Goal: Task Accomplishment & Management: Manage account settings

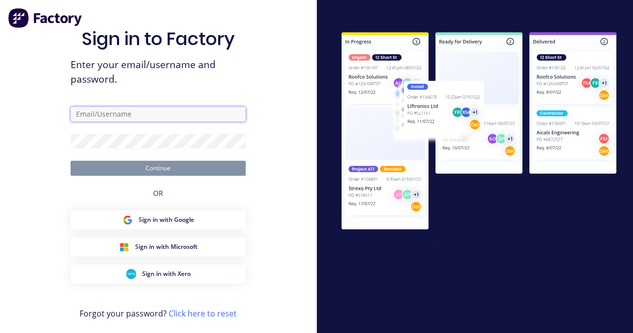
click at [91, 111] on input "text" at bounding box center [158, 114] width 175 height 15
type input "[EMAIL_ADDRESS][DOMAIN_NAME]"
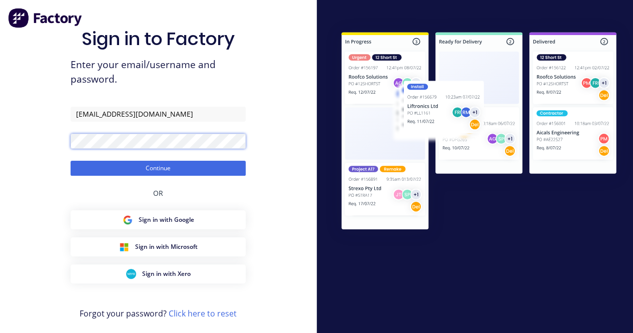
click at [71, 161] on button "Continue" at bounding box center [158, 168] width 175 height 15
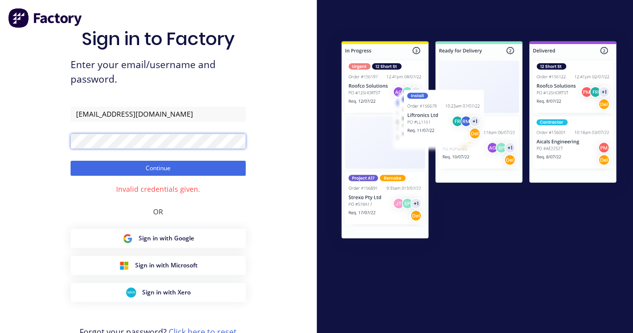
click at [63, 143] on div "Sign in to Factory Enter your email/username and password. [EMAIL_ADDRESS][DOMA…" at bounding box center [158, 181] width 317 height 362
click at [71, 161] on button "Continue" at bounding box center [158, 168] width 175 height 15
click at [64, 142] on div "Sign in to Factory Enter your email/username and password. [EMAIL_ADDRESS][DOMA…" at bounding box center [158, 181] width 317 height 362
click at [71, 161] on button "Continue" at bounding box center [158, 168] width 175 height 15
click at [46, 146] on div "Sign in to Factory Enter your email/username and password. [EMAIL_ADDRESS][DOMA…" at bounding box center [158, 181] width 317 height 362
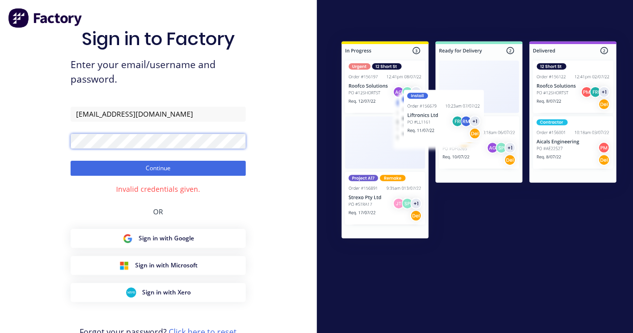
click at [71, 161] on button "Continue" at bounding box center [158, 168] width 175 height 15
click at [54, 135] on div "Sign in to Factory Enter your email/username and password. [EMAIL_ADDRESS][DOMA…" at bounding box center [158, 181] width 317 height 362
click at [71, 161] on button "Continue" at bounding box center [158, 168] width 175 height 15
click at [171, 151] on form "[EMAIL_ADDRESS][DOMAIN_NAME] Continue" at bounding box center [158, 141] width 175 height 69
click at [61, 133] on div "Sign in to Factory Enter your email/username and password. [EMAIL_ADDRESS][DOMA…" at bounding box center [158, 181] width 317 height 362
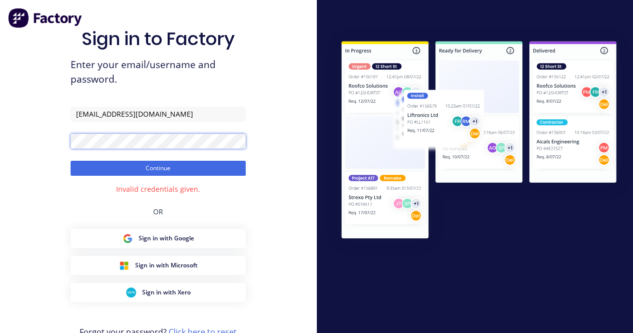
click at [71, 161] on button "Continue" at bounding box center [158, 168] width 175 height 15
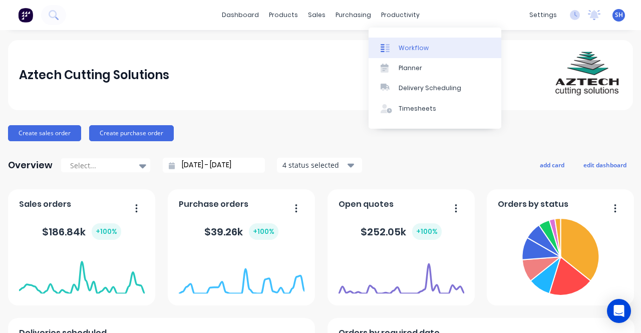
click at [397, 44] on link "Workflow" at bounding box center [434, 48] width 133 height 20
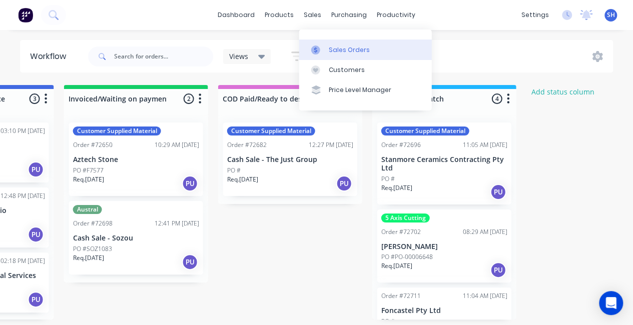
click at [333, 49] on div "Sales Orders" at bounding box center [349, 50] width 41 height 9
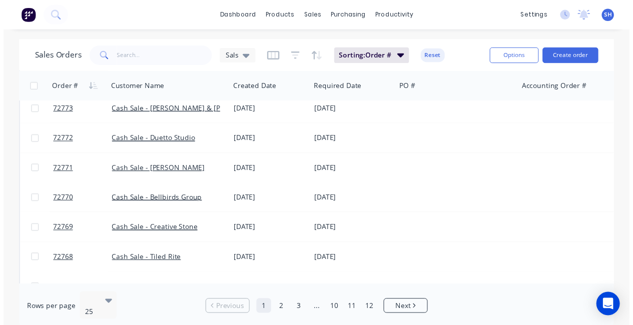
scroll to position [300, 0]
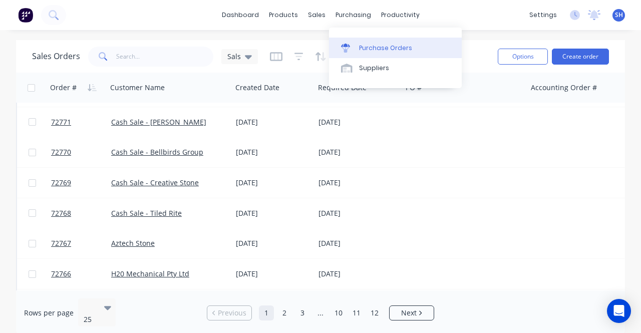
click at [359, 50] on div "Purchase Orders" at bounding box center [385, 48] width 53 height 9
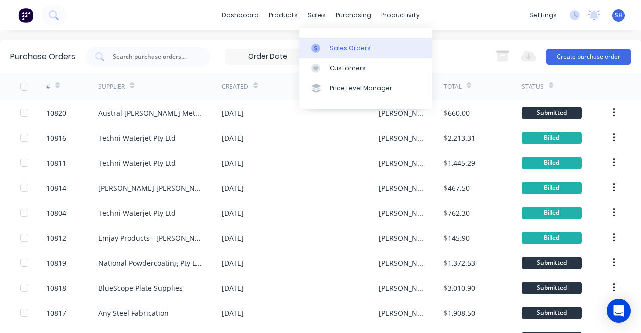
click at [327, 42] on link "Sales Orders" at bounding box center [365, 48] width 133 height 20
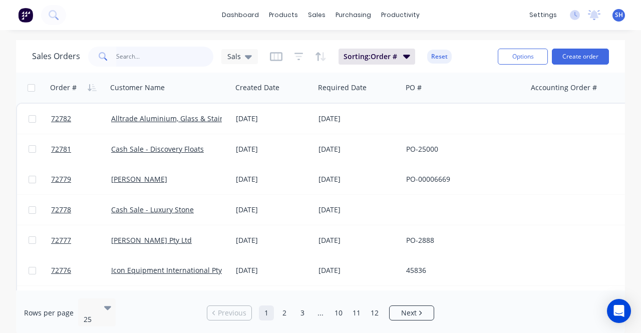
click at [146, 47] on input "text" at bounding box center [165, 57] width 98 height 20
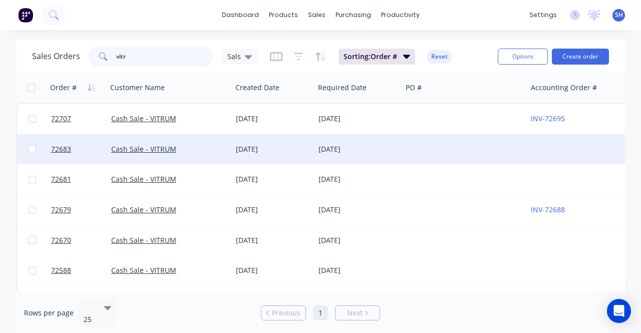
type input "vitr"
click at [217, 146] on div "Cash Sale - VITRUM" at bounding box center [166, 149] width 111 height 10
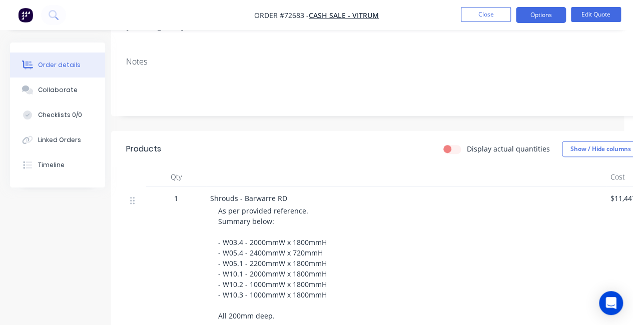
scroll to position [175, 0]
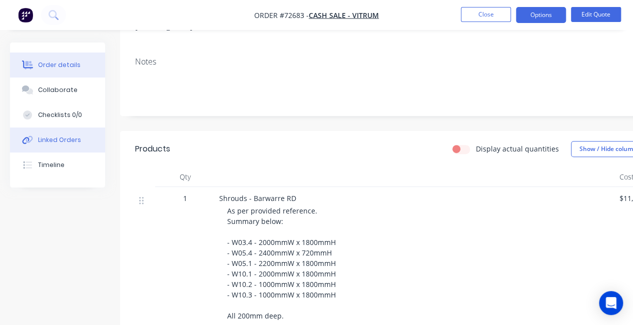
click at [60, 140] on div "Linked Orders" at bounding box center [59, 140] width 43 height 9
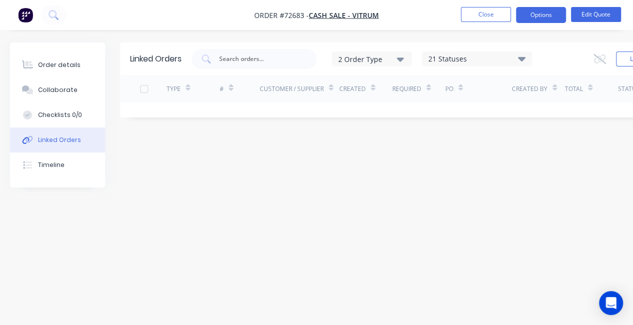
scroll to position [8, 0]
click at [67, 94] on div "Collaborate" at bounding box center [58, 90] width 40 height 9
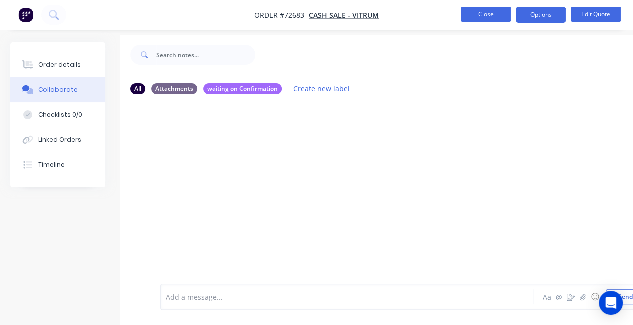
click at [483, 20] on button "Close" at bounding box center [486, 14] width 50 height 15
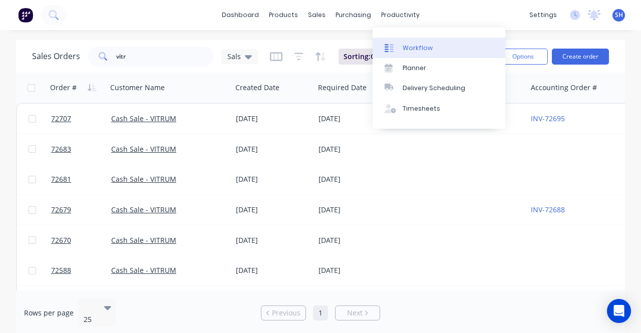
click at [416, 44] on div "Workflow" at bounding box center [417, 48] width 30 height 9
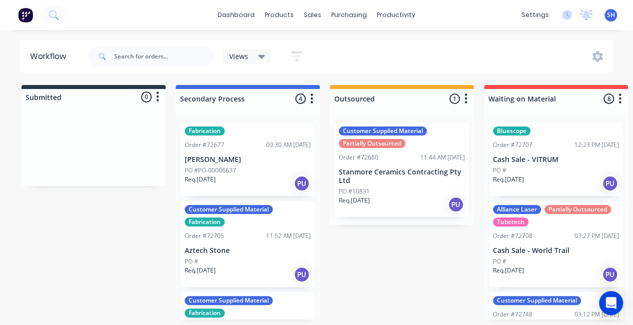
click at [546, 170] on div "PO #" at bounding box center [556, 170] width 126 height 9
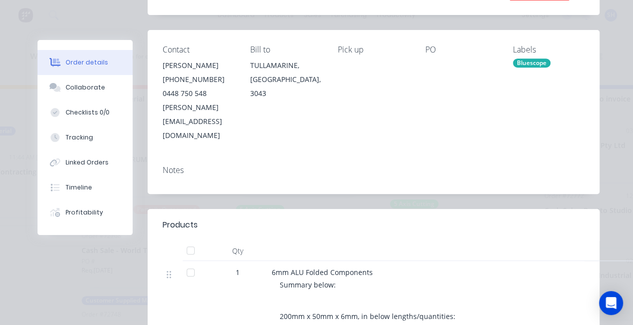
scroll to position [33, 0]
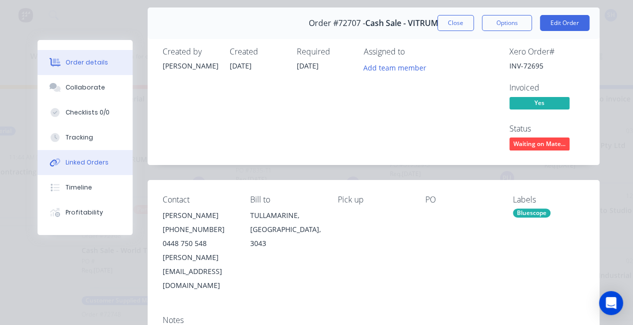
click at [94, 162] on div "Linked Orders" at bounding box center [87, 162] width 43 height 9
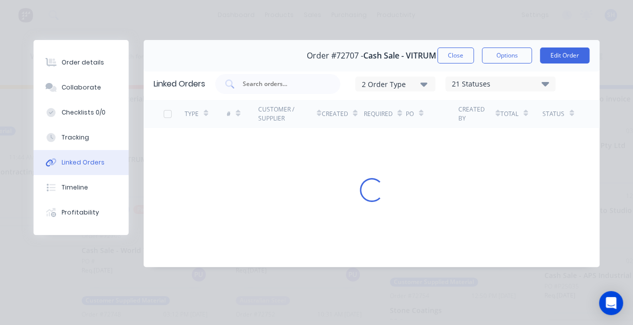
scroll to position [0, 0]
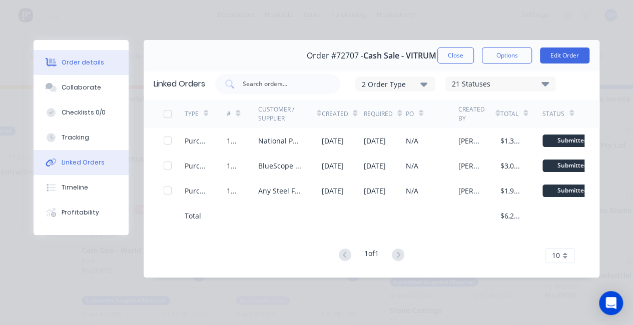
click at [88, 67] on div "Order details" at bounding box center [83, 62] width 43 height 9
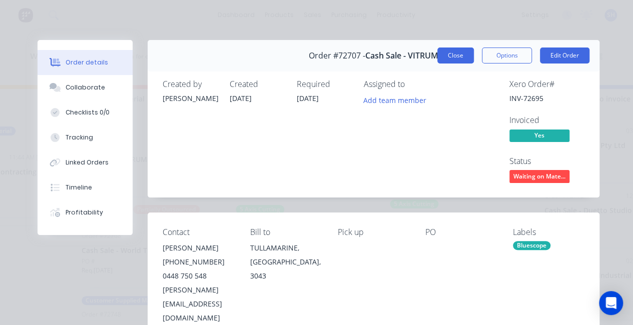
click at [445, 57] on button "Close" at bounding box center [455, 56] width 37 height 16
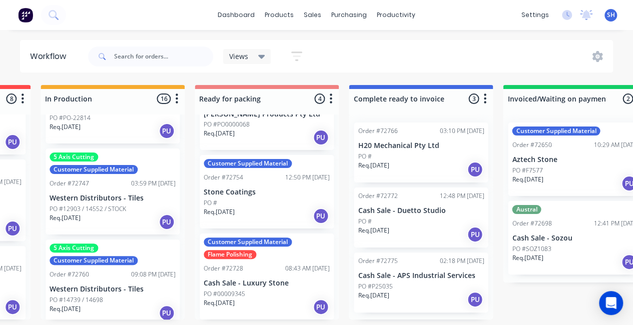
scroll to position [0, 598]
click at [240, 18] on link "dashboard" at bounding box center [236, 15] width 47 height 15
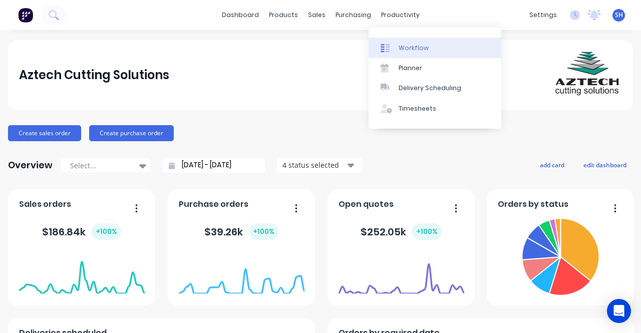
click at [410, 50] on div "Workflow" at bounding box center [413, 48] width 30 height 9
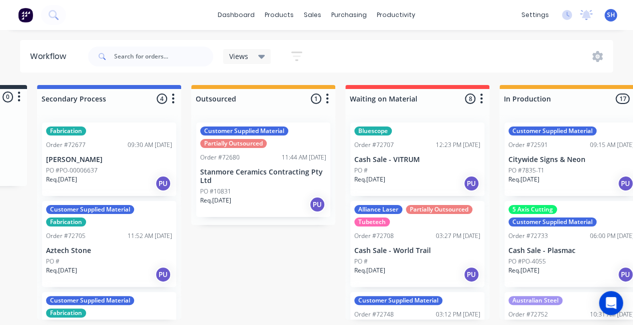
scroll to position [2, 198]
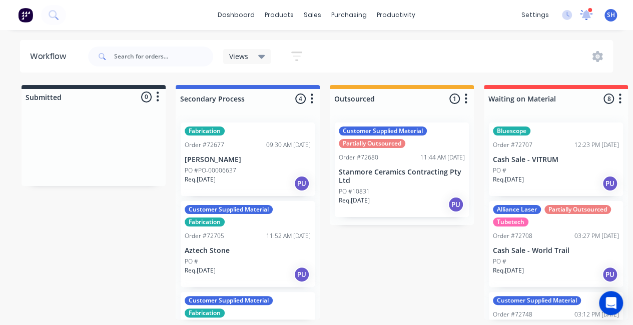
click at [589, 17] on icon at bounding box center [586, 14] width 9 height 8
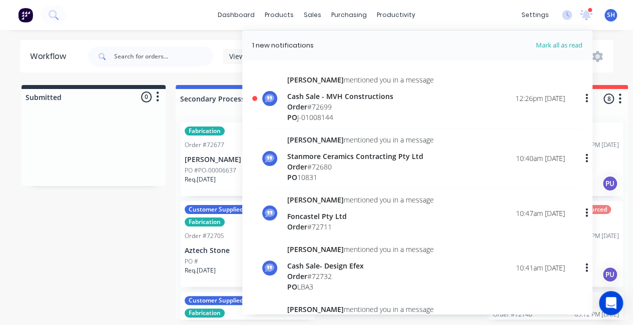
click at [378, 105] on div "Order # 72699" at bounding box center [360, 107] width 147 height 11
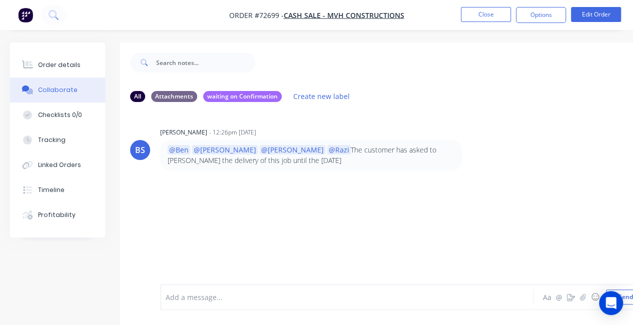
click at [271, 300] on div at bounding box center [345, 297] width 359 height 11
click at [497, 22] on li "Close" at bounding box center [486, 15] width 50 height 16
click at [496, 21] on button "Close" at bounding box center [486, 14] width 50 height 15
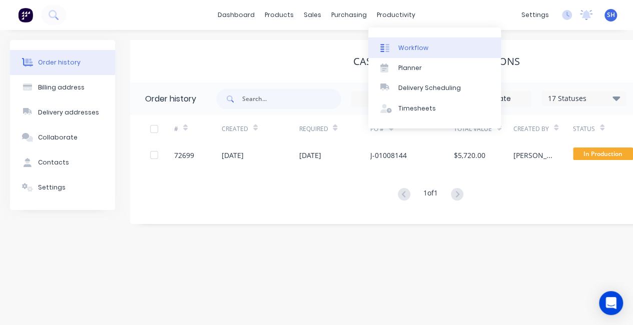
click at [407, 48] on div "Workflow" at bounding box center [413, 48] width 30 height 9
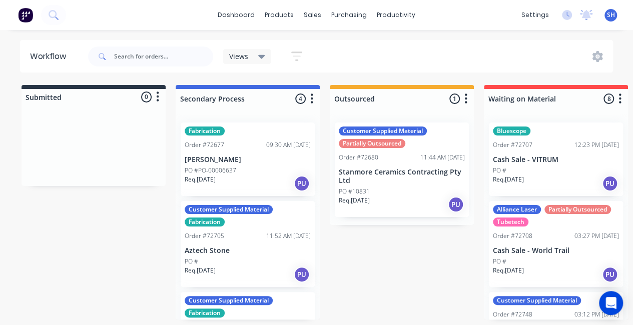
click at [553, 167] on div "PO #" at bounding box center [556, 170] width 126 height 9
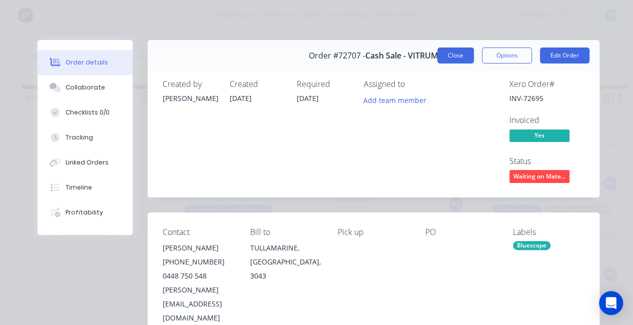
click at [447, 56] on button "Close" at bounding box center [455, 56] width 37 height 16
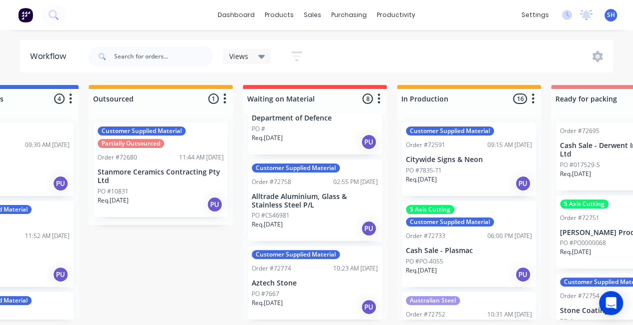
click at [452, 179] on div "Req. 29/08/25 PU" at bounding box center [469, 183] width 126 height 17
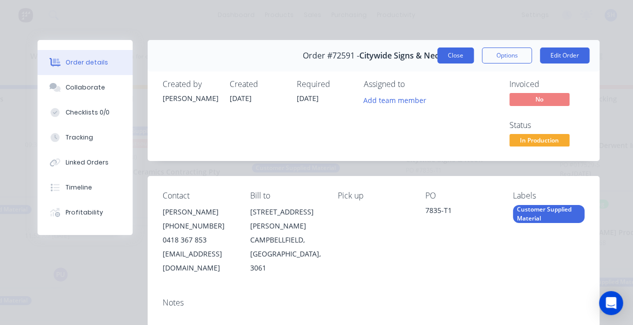
click at [451, 60] on button "Close" at bounding box center [455, 56] width 37 height 16
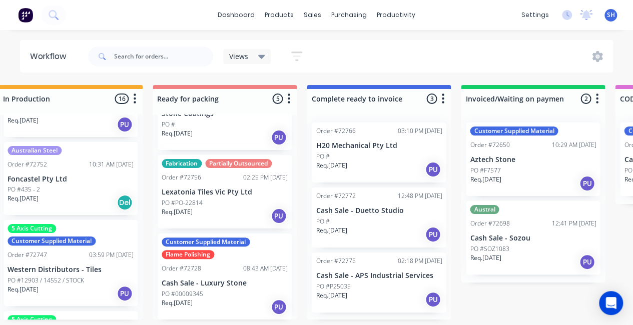
scroll to position [2, 640]
click at [381, 300] on div "Req. 02/09/25 PU" at bounding box center [379, 299] width 126 height 17
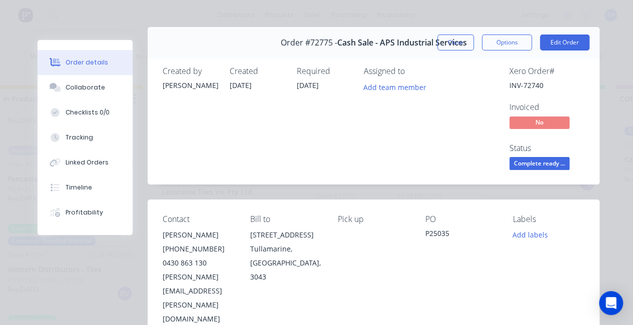
scroll to position [0, 0]
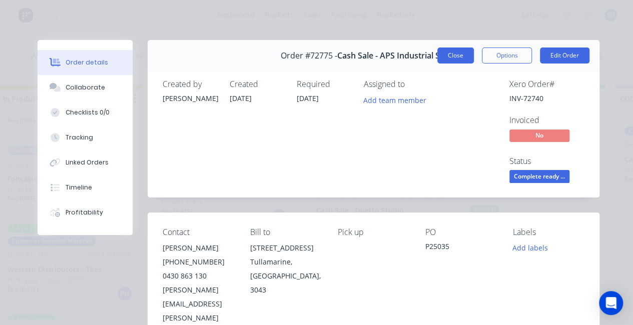
click at [465, 61] on button "Close" at bounding box center [455, 56] width 37 height 16
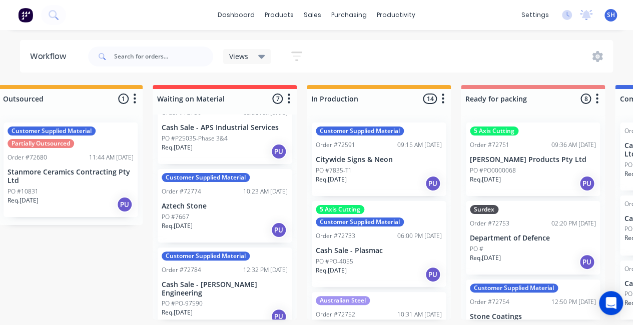
scroll to position [359, 0]
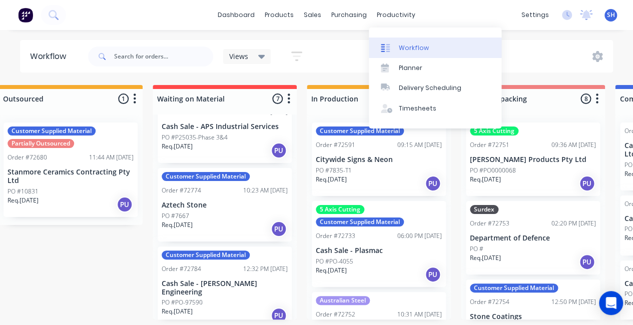
click at [425, 50] on div "Workflow" at bounding box center [414, 48] width 30 height 9
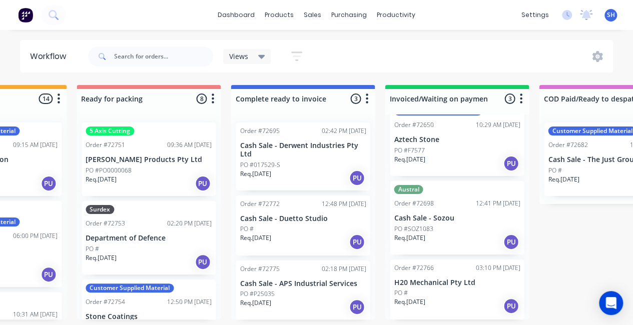
scroll to position [2, 716]
click at [448, 279] on p "H20 Mechanical Pty Ltd" at bounding box center [457, 283] width 126 height 9
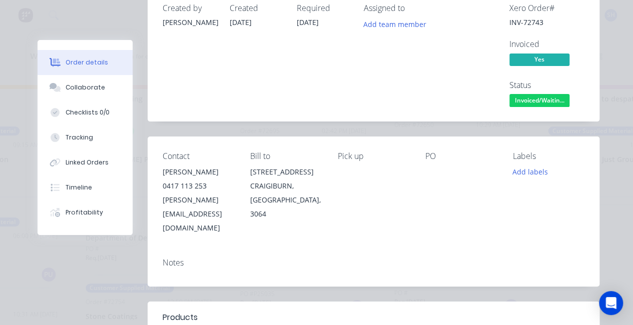
scroll to position [100, 0]
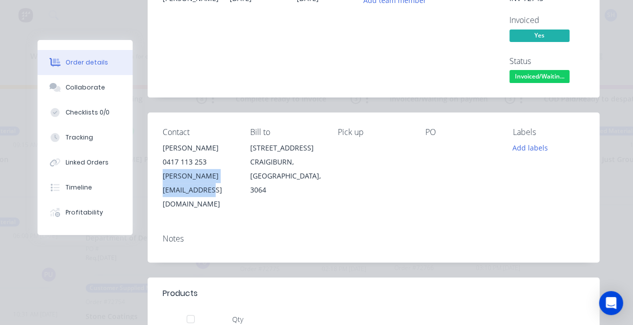
drag, startPoint x: 257, startPoint y: 179, endPoint x: 152, endPoint y: 181, distance: 105.1
click at [152, 181] on div "Contact Barry Caddy 0417 113 253 barry@h2omechanical.com.au Bill to 14 Rushwood…" at bounding box center [374, 170] width 452 height 114
copy div "barry@h2omechanical.com.au"
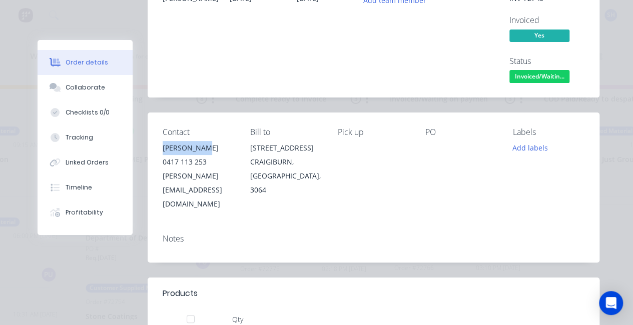
drag, startPoint x: 200, startPoint y: 148, endPoint x: 159, endPoint y: 150, distance: 41.1
click at [163, 150] on div "Barry Caddy" at bounding box center [199, 148] width 72 height 14
copy div "Barry Caddy"
drag, startPoint x: 201, startPoint y: 164, endPoint x: 155, endPoint y: 164, distance: 46.6
click at [155, 164] on div "Contact Barry Caddy 0417 113 253 barry@h2omechanical.com.au Bill to 14 Rushwood…" at bounding box center [374, 170] width 452 height 114
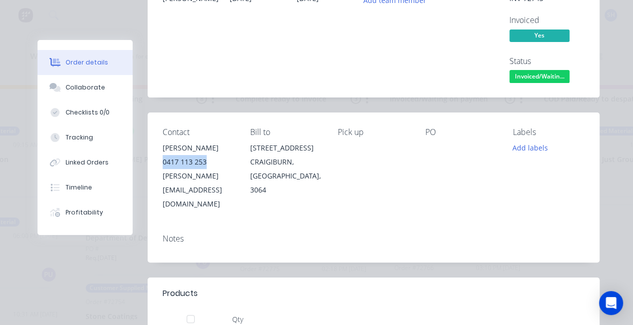
copy div "0417 113 253"
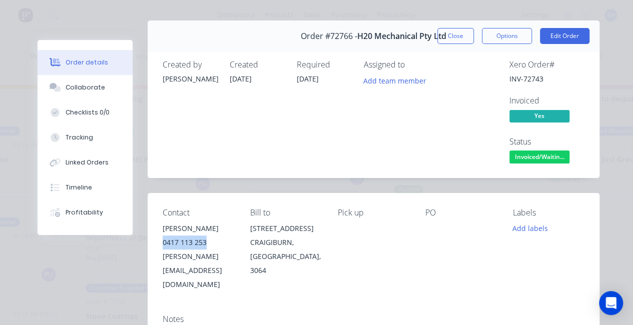
scroll to position [0, 0]
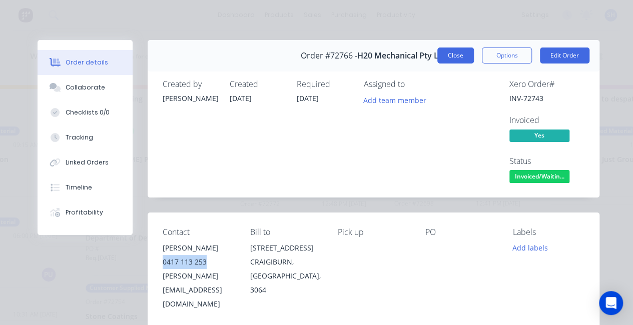
click at [458, 55] on button "Close" at bounding box center [455, 56] width 37 height 16
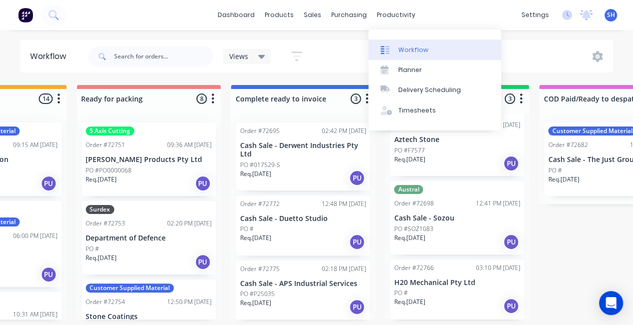
click at [411, 53] on link "Workflow" at bounding box center [434, 50] width 133 height 20
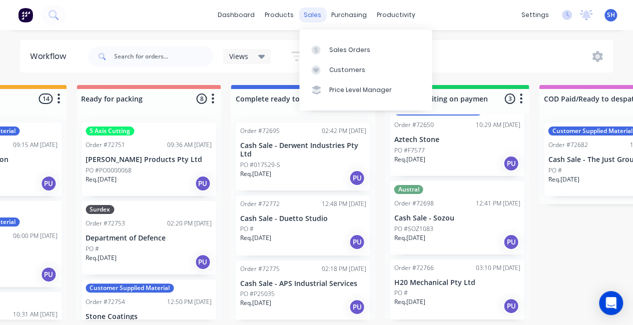
click at [306, 20] on div "sales" at bounding box center [313, 15] width 28 height 15
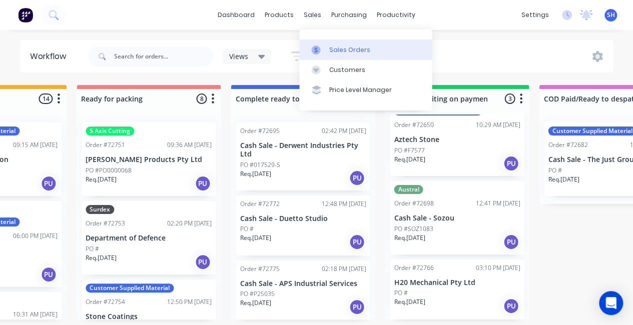
click at [352, 52] on div "Sales Orders" at bounding box center [349, 50] width 41 height 9
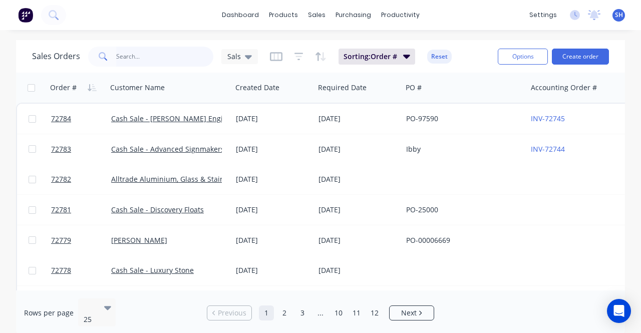
click at [151, 66] on input "text" at bounding box center [165, 57] width 98 height 20
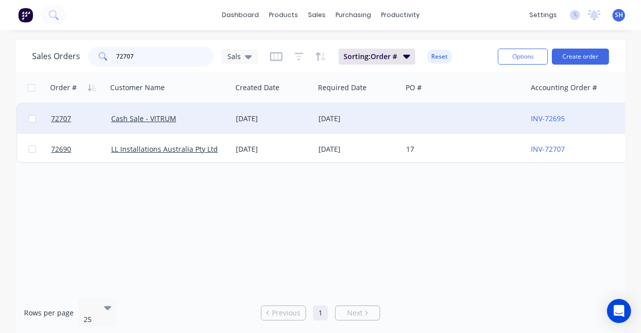
type input "72707"
click at [279, 124] on div "[DATE]" at bounding box center [273, 119] width 75 height 10
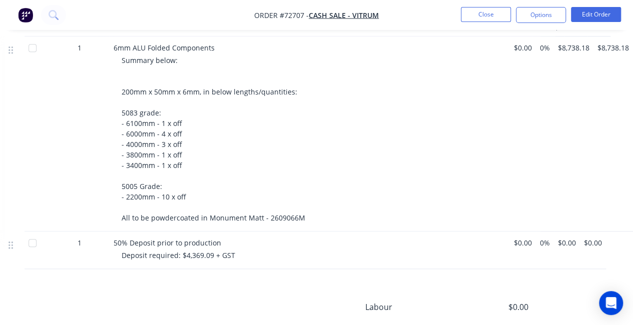
scroll to position [325, 131]
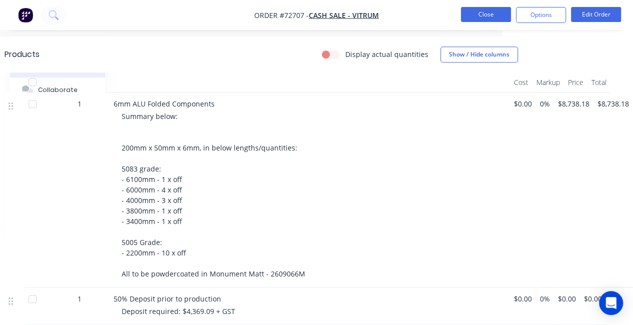
click at [482, 14] on button "Close" at bounding box center [486, 14] width 50 height 15
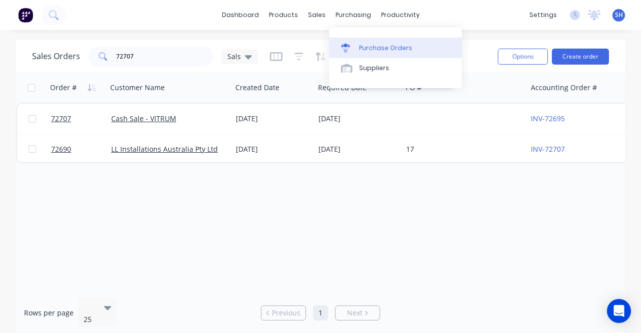
click at [384, 57] on link "Purchase Orders" at bounding box center [395, 48] width 133 height 20
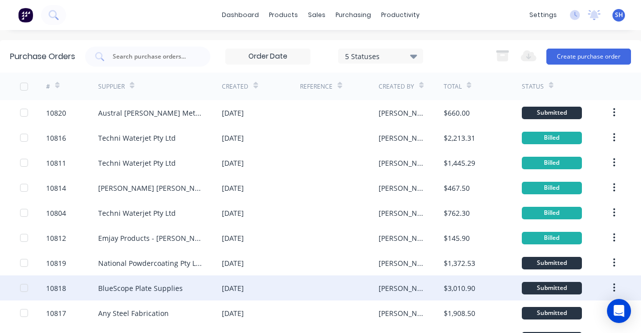
click at [321, 292] on div at bounding box center [339, 287] width 78 height 25
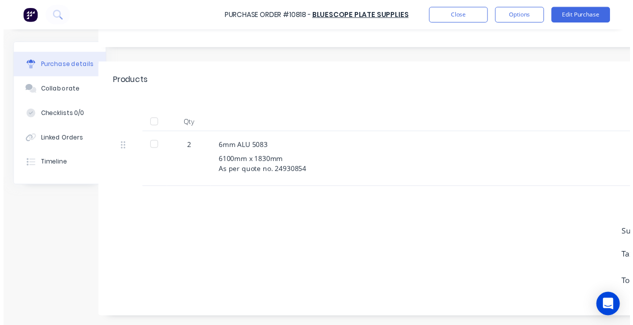
scroll to position [178, 8]
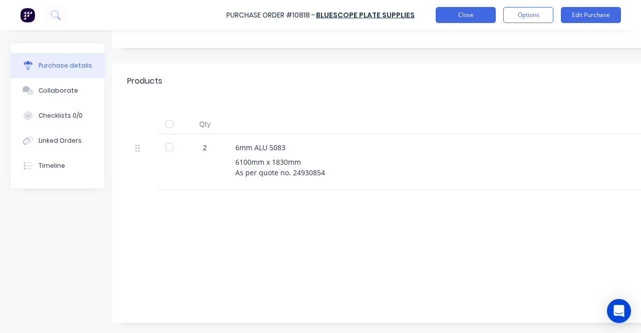
click at [456, 19] on button "Close" at bounding box center [465, 15] width 60 height 16
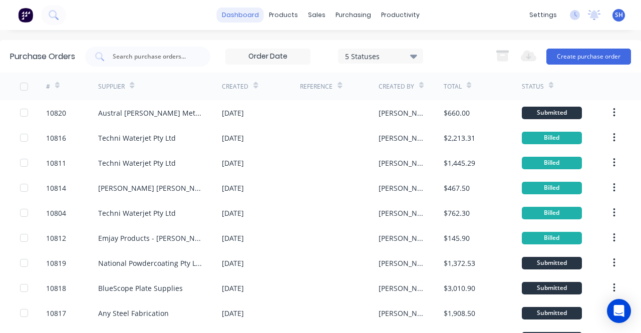
click at [228, 19] on link "dashboard" at bounding box center [240, 15] width 47 height 15
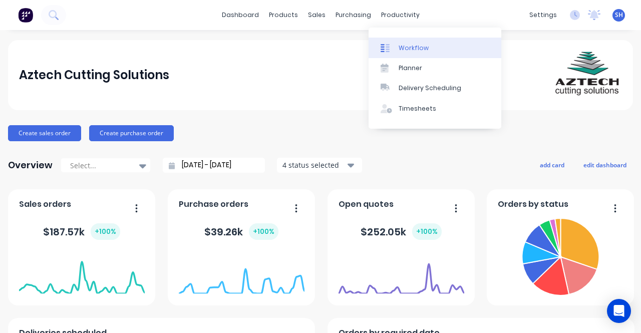
click at [403, 47] on div "Workflow" at bounding box center [413, 48] width 30 height 9
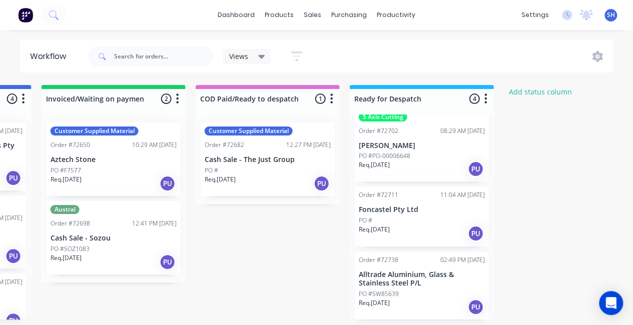
scroll to position [2, 1059]
click at [581, 16] on icon at bounding box center [586, 15] width 13 height 10
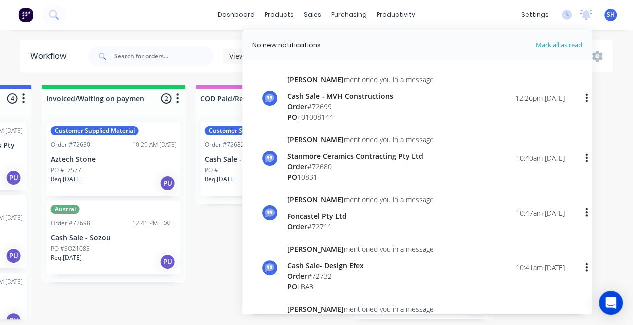
click at [388, 102] on div "Order # 72699" at bounding box center [360, 107] width 147 height 11
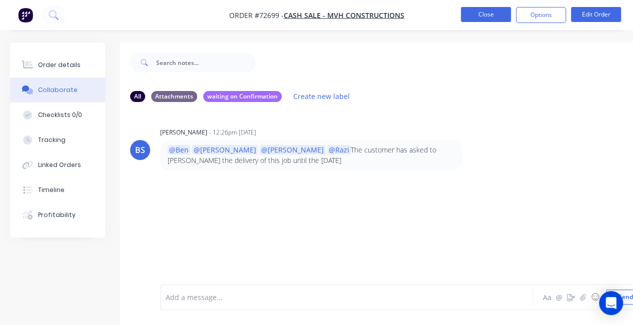
click at [476, 17] on button "Close" at bounding box center [486, 14] width 50 height 15
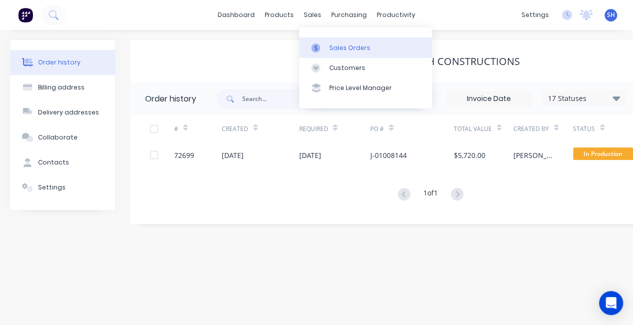
click at [331, 55] on link "Sales Orders" at bounding box center [365, 48] width 133 height 20
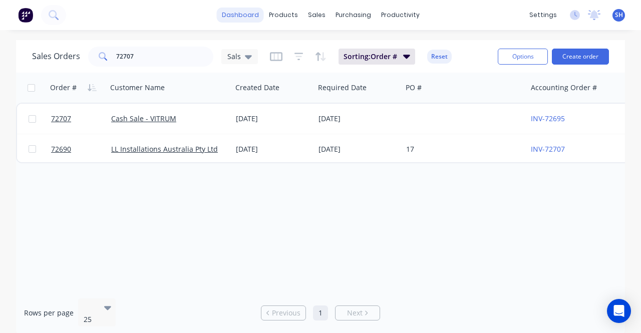
click at [251, 18] on link "dashboard" at bounding box center [240, 15] width 47 height 15
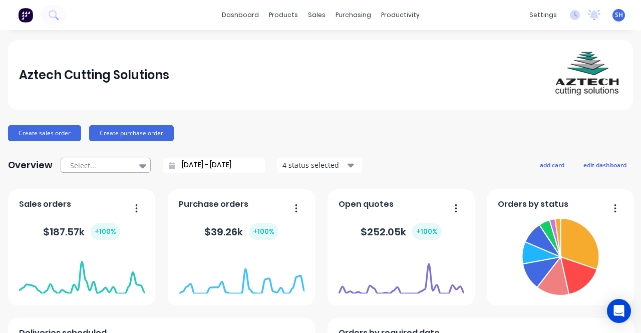
click at [128, 166] on div "Select..." at bounding box center [100, 165] width 69 height 15
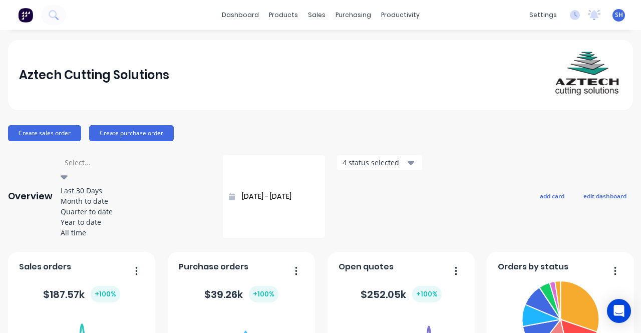
click at [107, 206] on div "Month to date" at bounding box center [136, 201] width 150 height 11
type input "01/08/25 - 28/08/25"
